Goal: Navigation & Orientation: Understand site structure

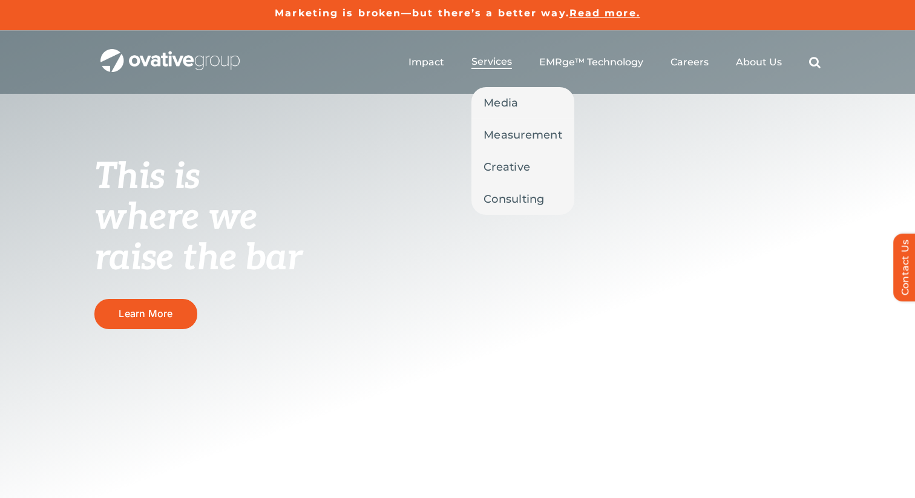
click at [501, 60] on span "Services" at bounding box center [491, 62] width 41 height 12
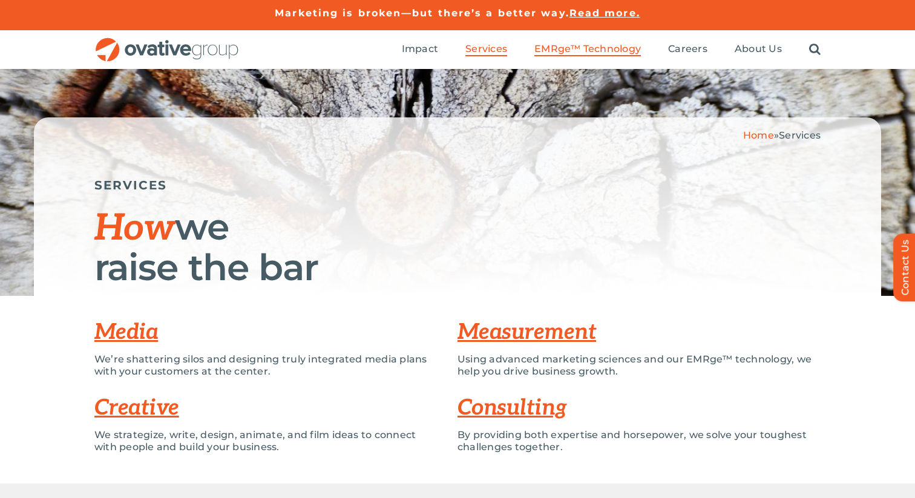
click at [612, 50] on span "EMRge™ Technology" at bounding box center [587, 49] width 106 height 12
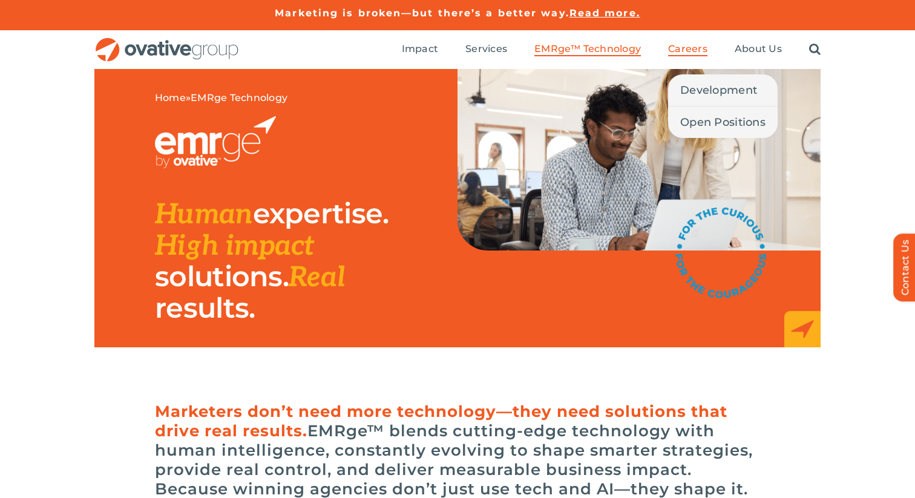
click at [698, 45] on span "Careers" at bounding box center [687, 49] width 39 height 12
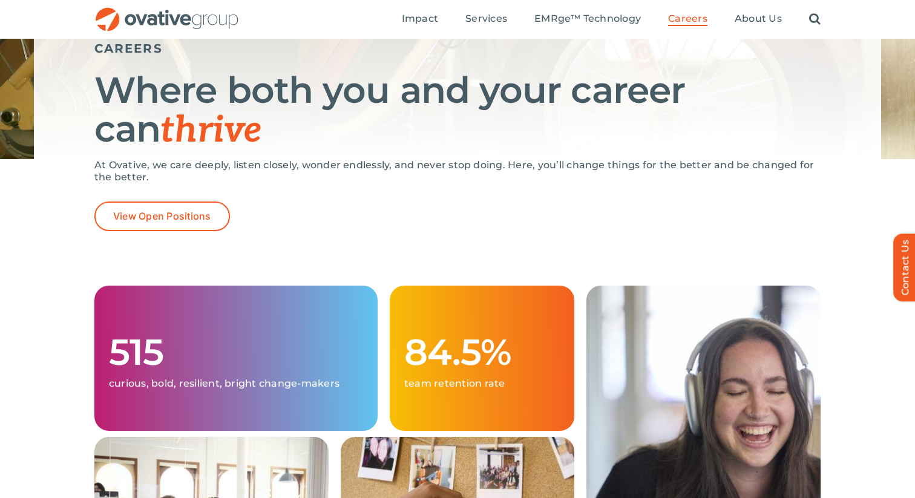
scroll to position [128, 0]
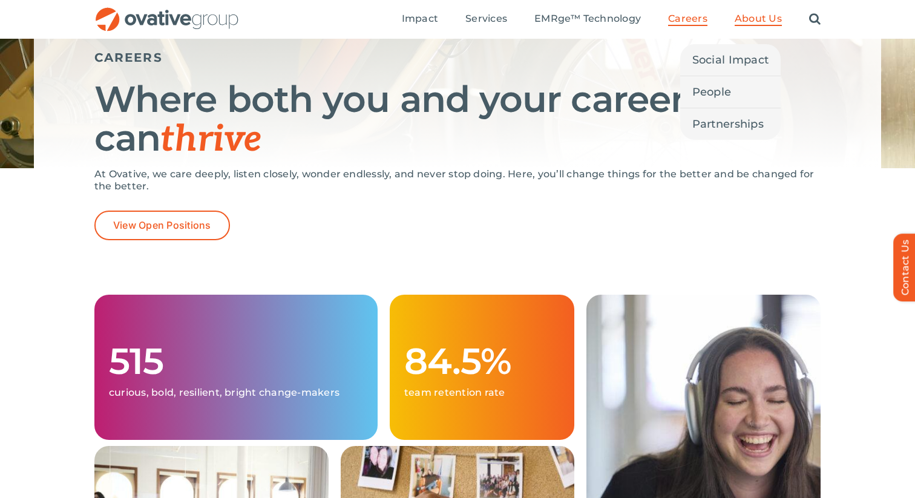
click at [762, 17] on span "About Us" at bounding box center [758, 19] width 47 height 12
